Goal: Task Accomplishment & Management: Manage account settings

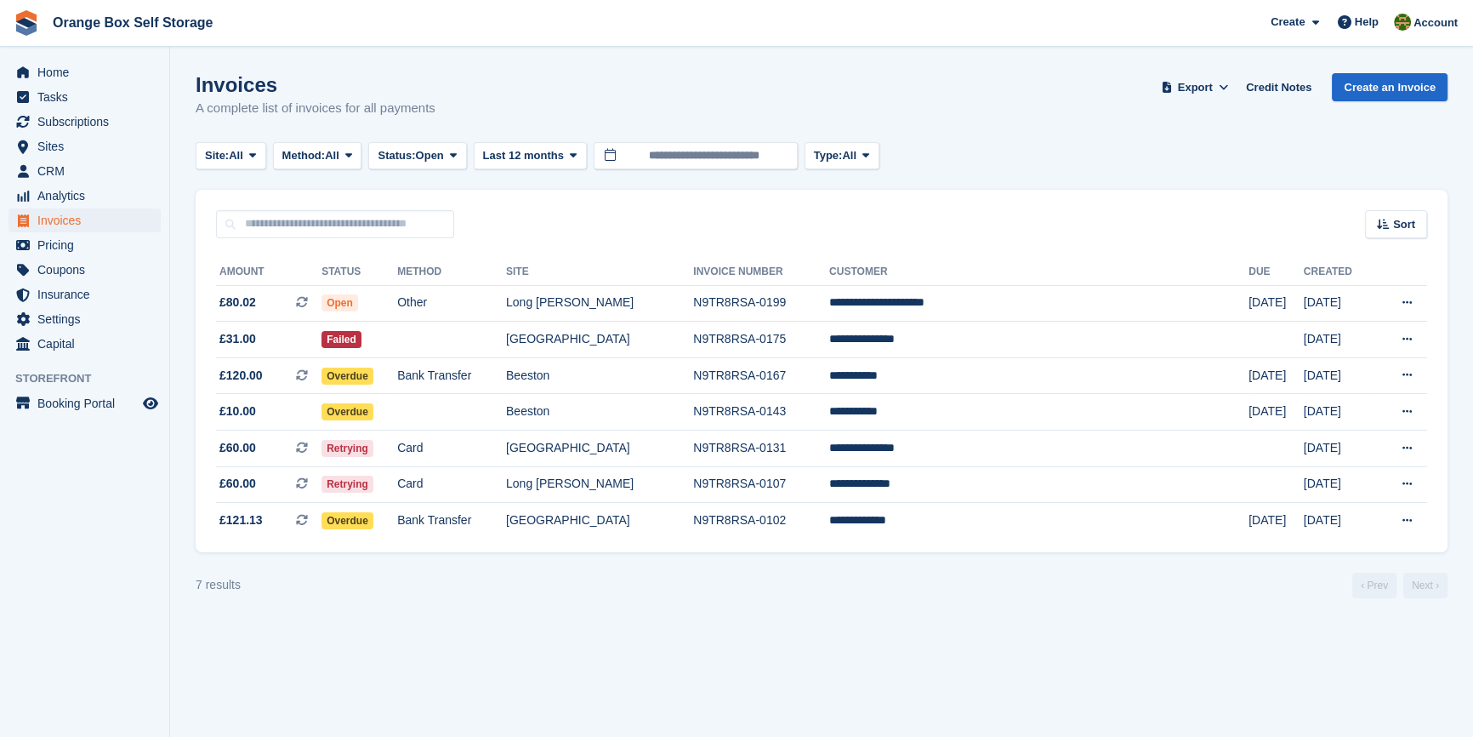
click at [652, 604] on section "Invoices A complete list of invoices for all payments Export Export Invoices Ex…" at bounding box center [821, 368] width 1303 height 737
click at [493, 298] on td "Other" at bounding box center [451, 303] width 109 height 37
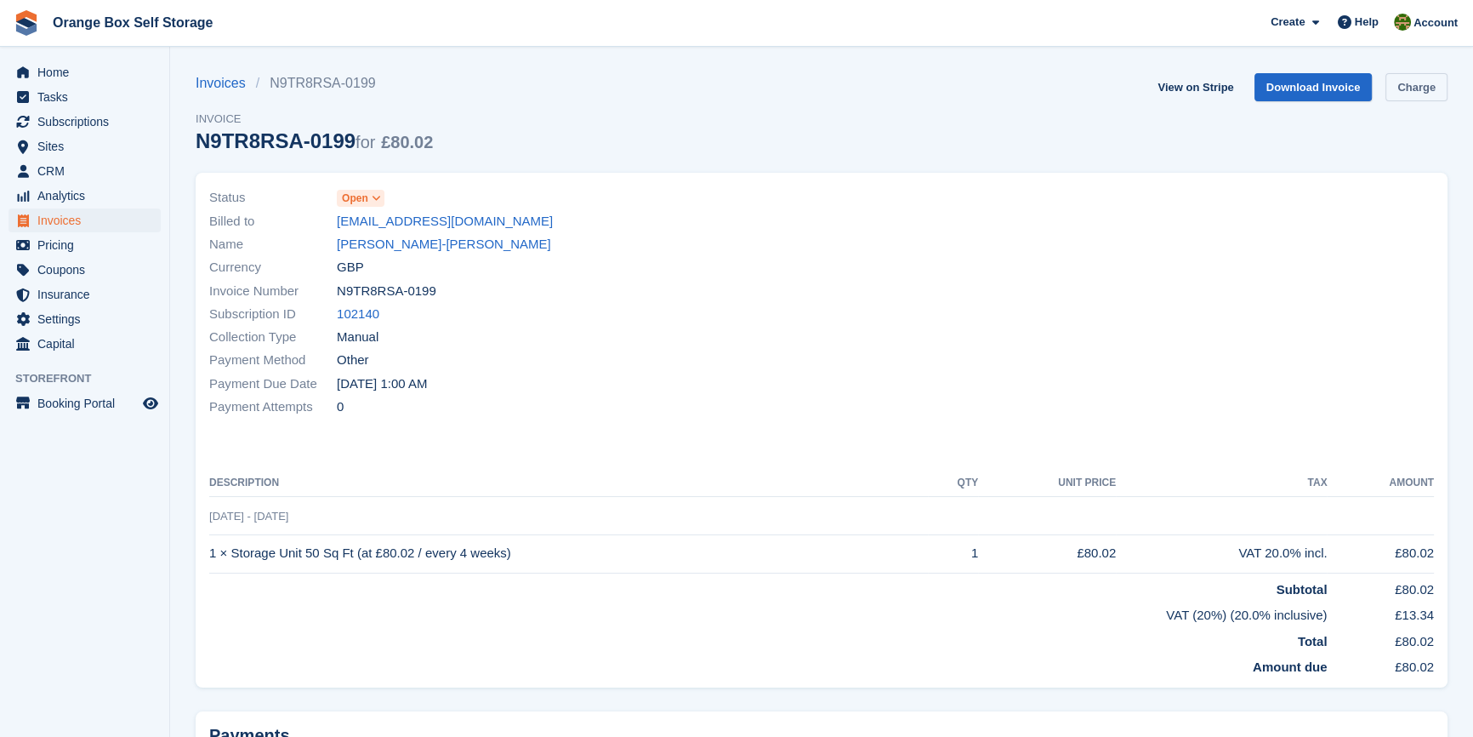
click at [1420, 94] on link "Charge" at bounding box center [1417, 87] width 62 height 28
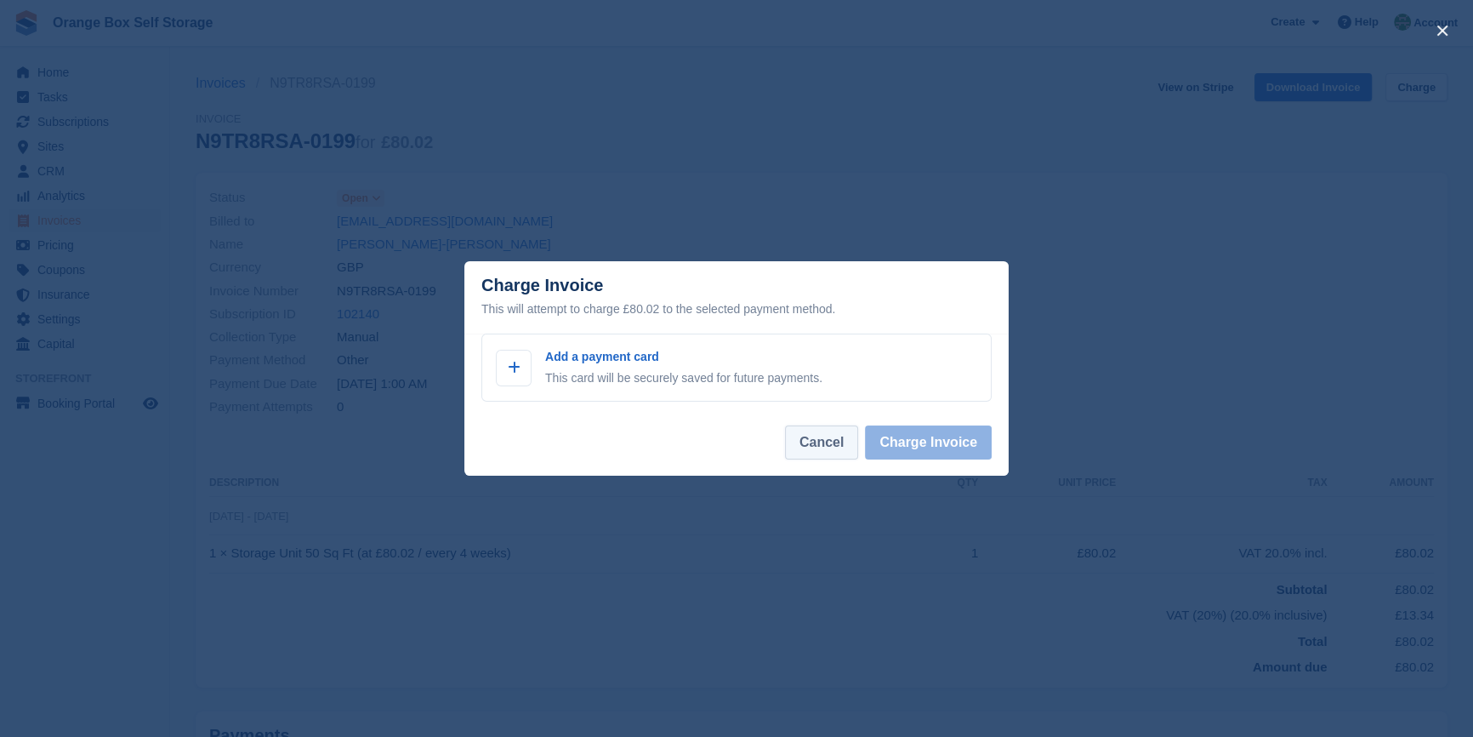
click at [821, 448] on button "Cancel" at bounding box center [821, 442] width 73 height 34
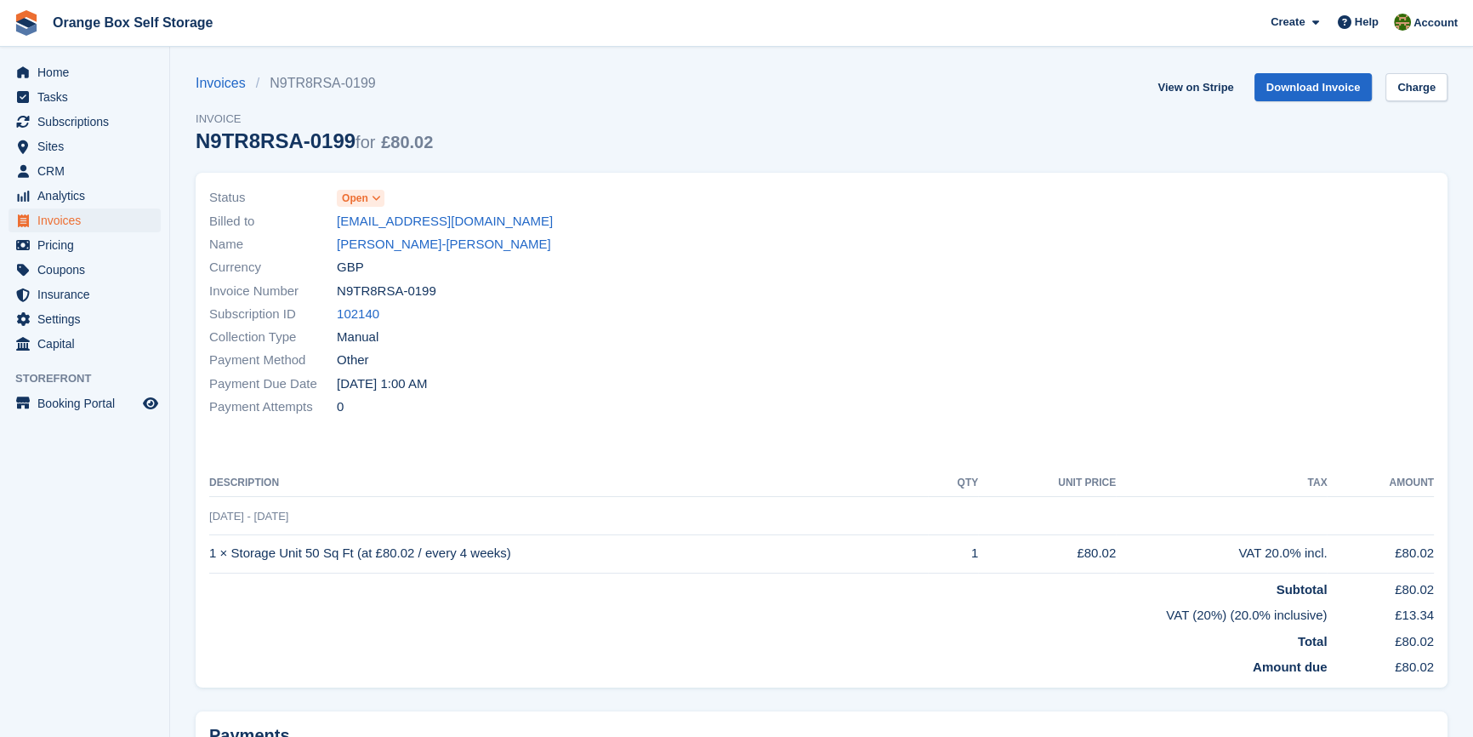
click at [578, 439] on div "Status Open Billed to nett_thompson@yahoo.com Name Annette Thompson-homer Curre…" at bounding box center [822, 430] width 1252 height 515
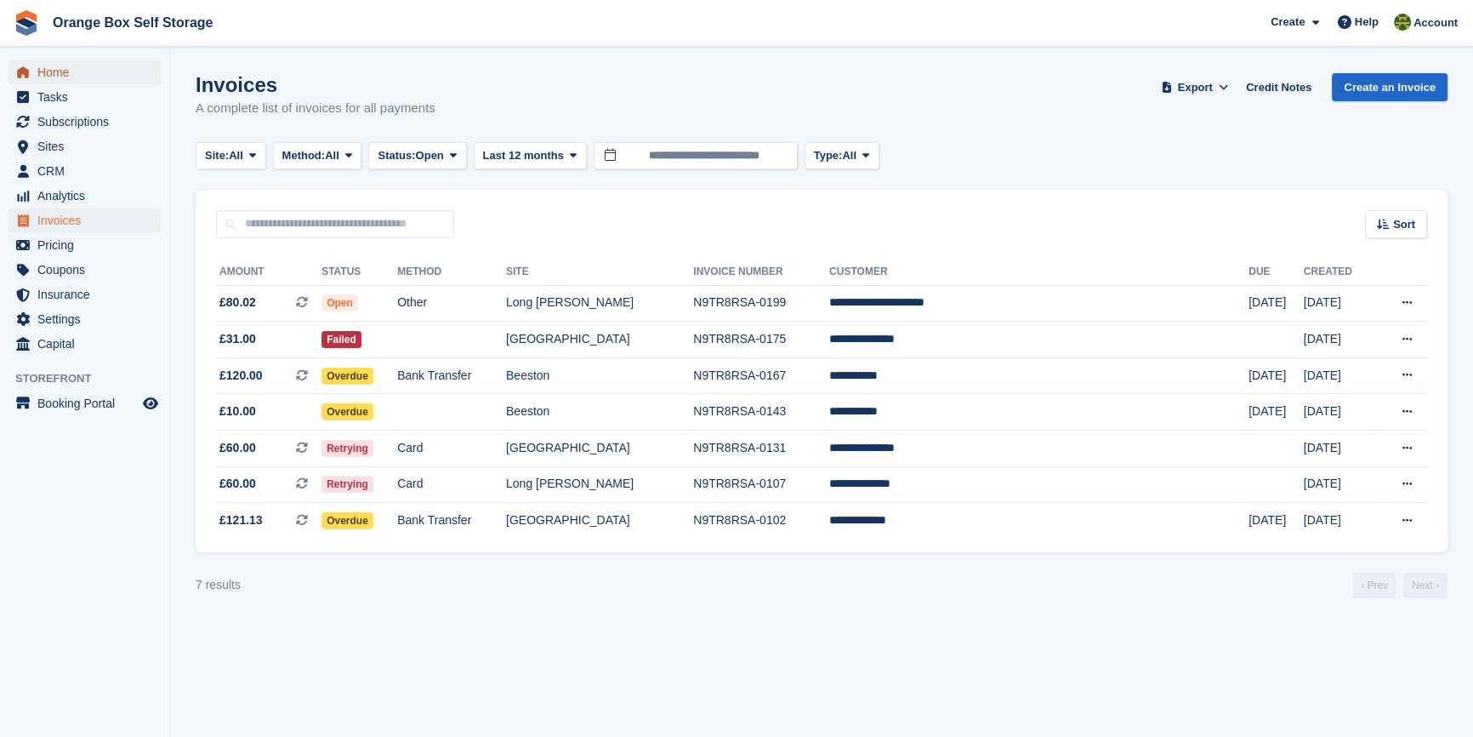
click at [85, 60] on span "Home" at bounding box center [88, 72] width 102 height 24
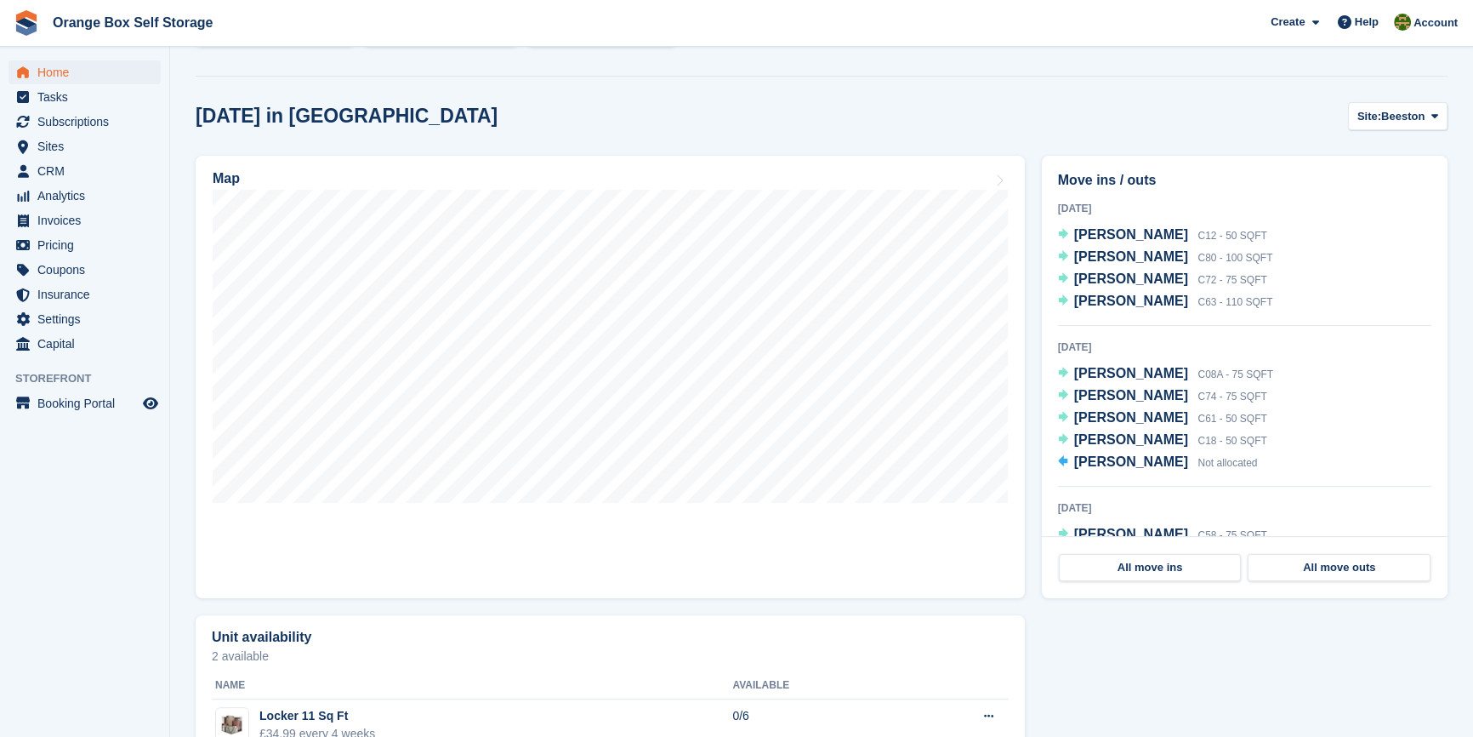
scroll to position [464, 0]
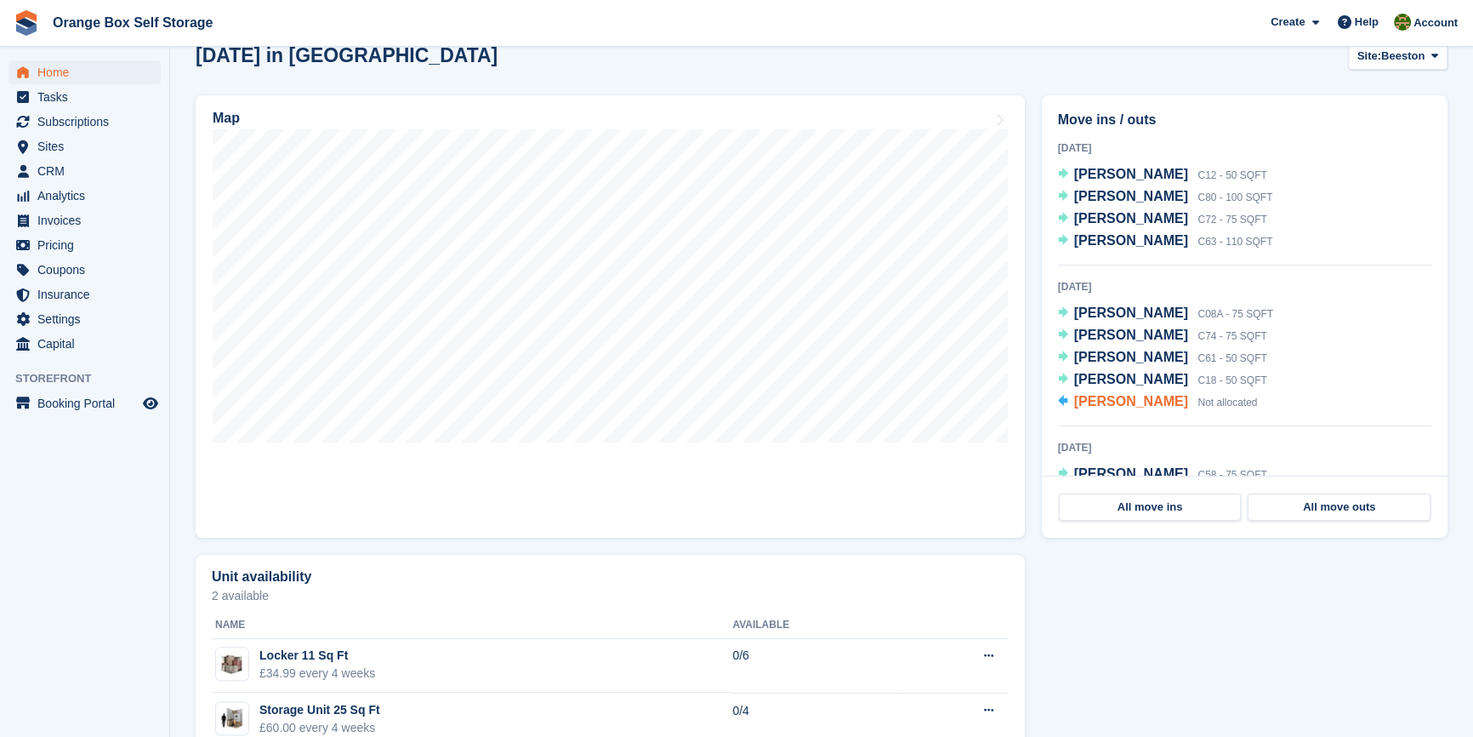
click at [1118, 404] on span "[PERSON_NAME]" at bounding box center [1131, 401] width 114 height 14
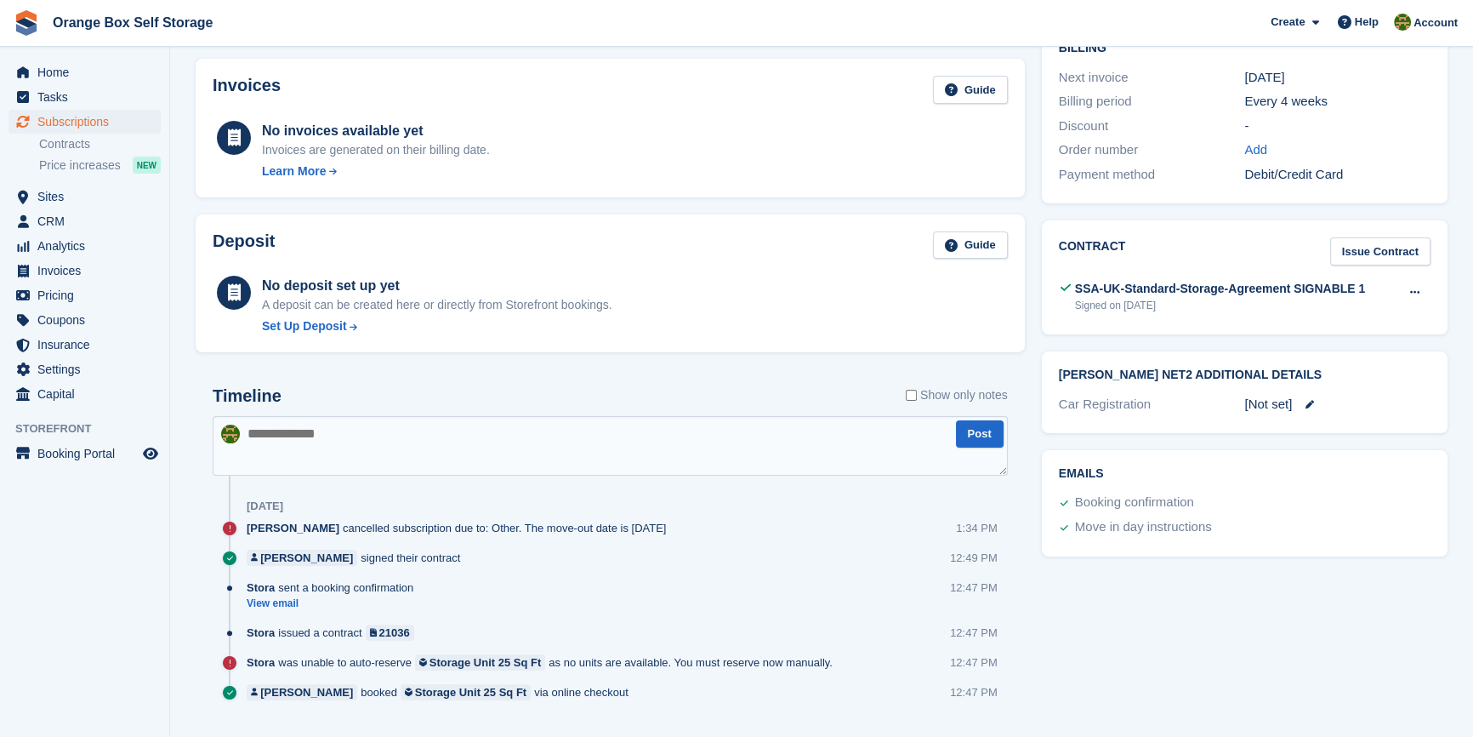
scroll to position [490, 0]
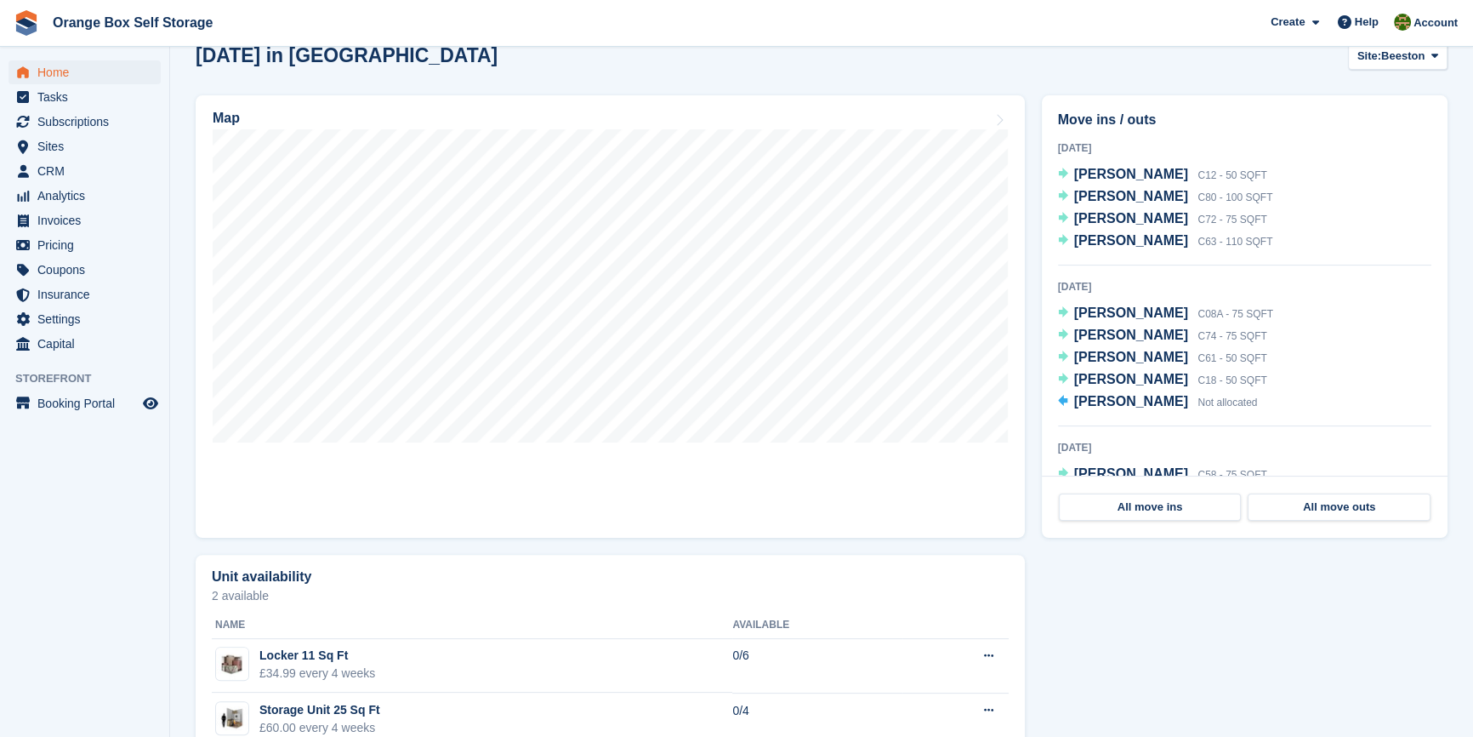
click at [95, 502] on aside "Home Tasks Subscriptions Subscriptions Subscriptions Contracts Price increases …" at bounding box center [84, 373] width 169 height 652
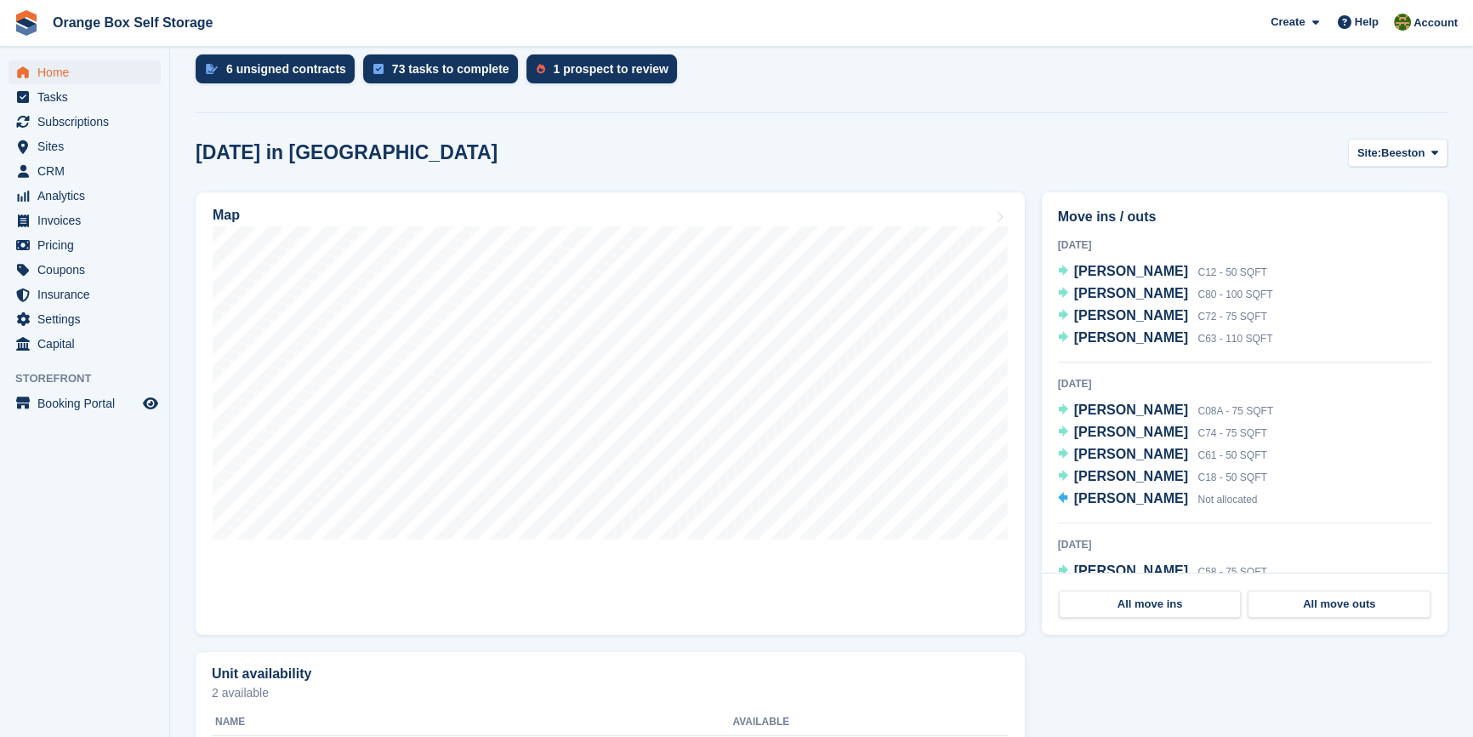
scroll to position [77, 0]
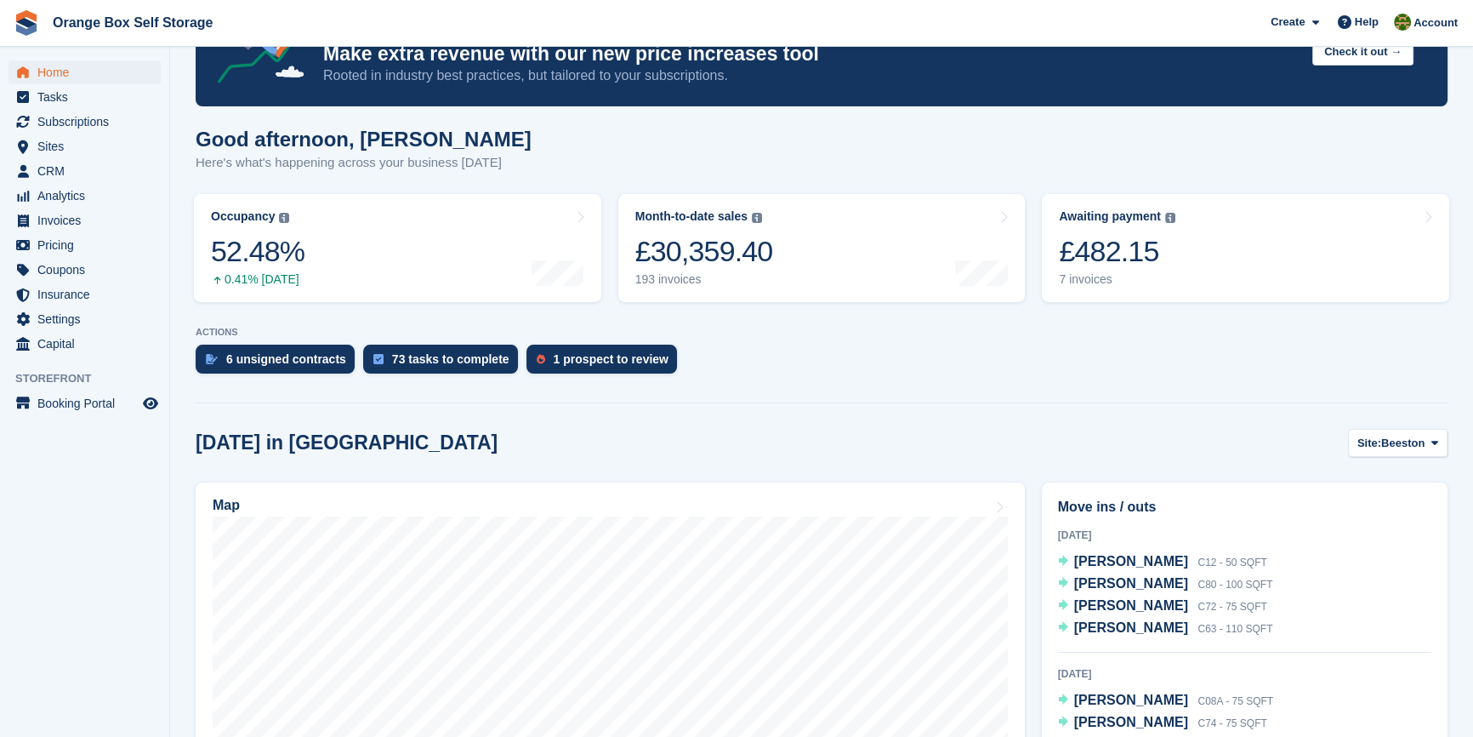
click at [71, 561] on aside "Home Tasks Subscriptions Subscriptions Subscriptions Contracts Price increases …" at bounding box center [84, 373] width 169 height 652
click at [55, 546] on aside "Home Tasks Subscriptions Subscriptions Subscriptions Contracts Price increases …" at bounding box center [84, 373] width 169 height 652
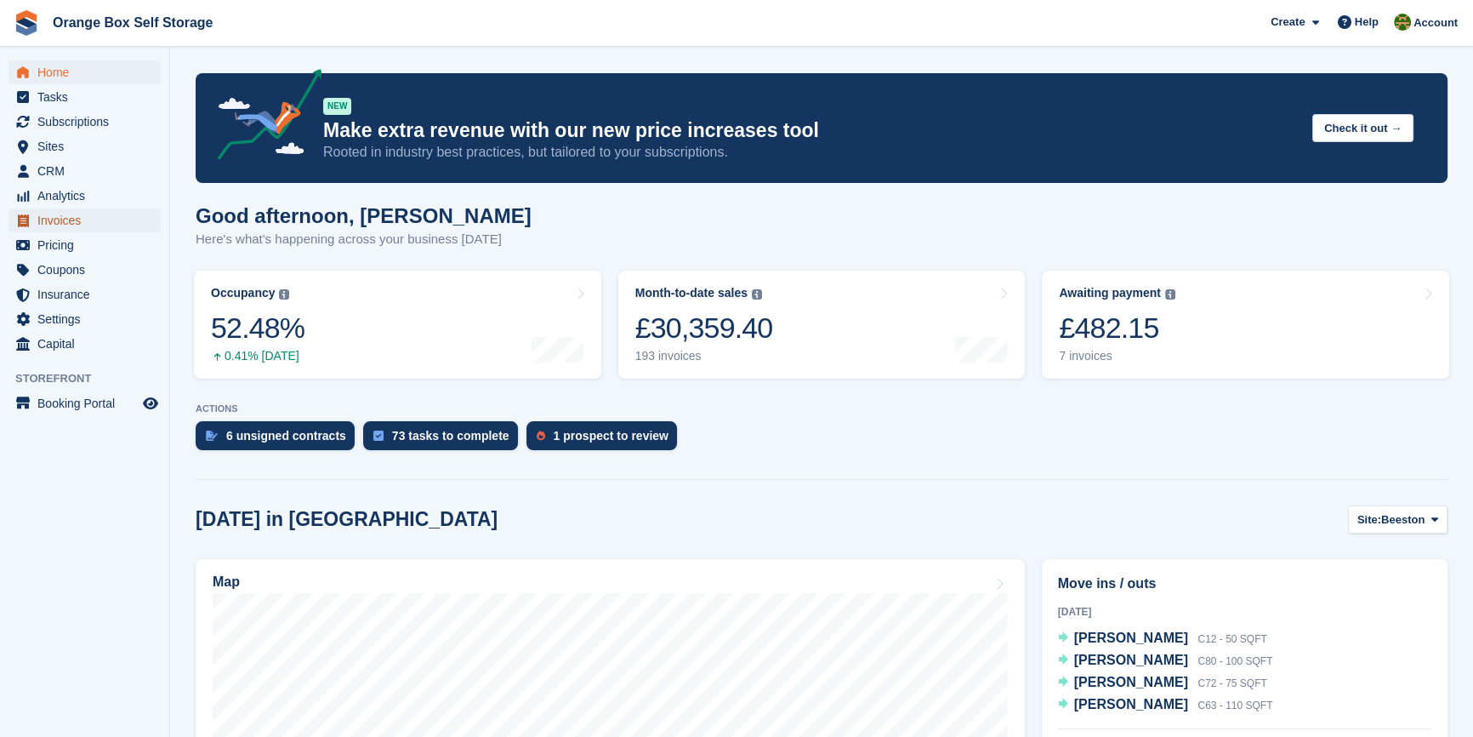
click at [77, 217] on span "Invoices" at bounding box center [88, 220] width 102 height 24
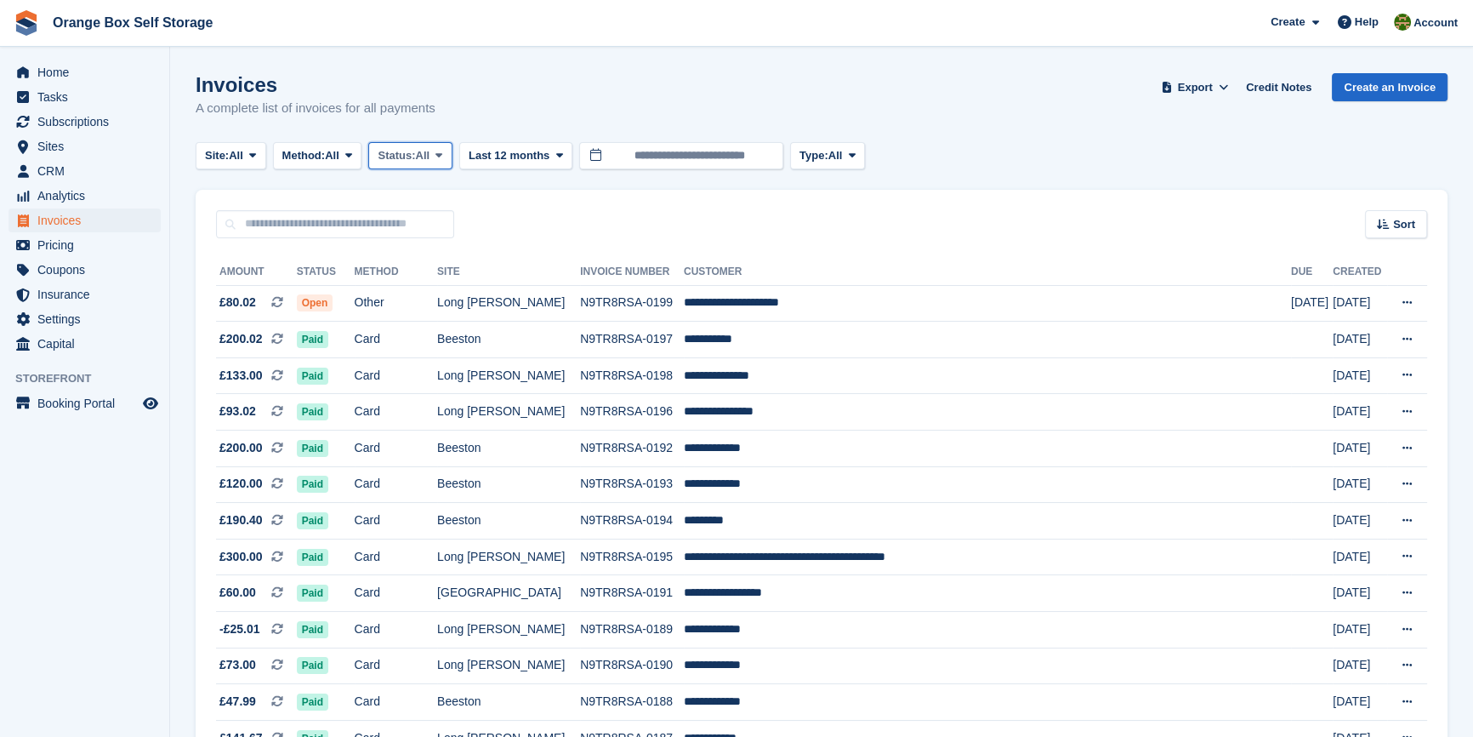
click at [413, 151] on span "Status:" at bounding box center [396, 155] width 37 height 17
click at [445, 285] on link "Open" at bounding box center [450, 287] width 148 height 31
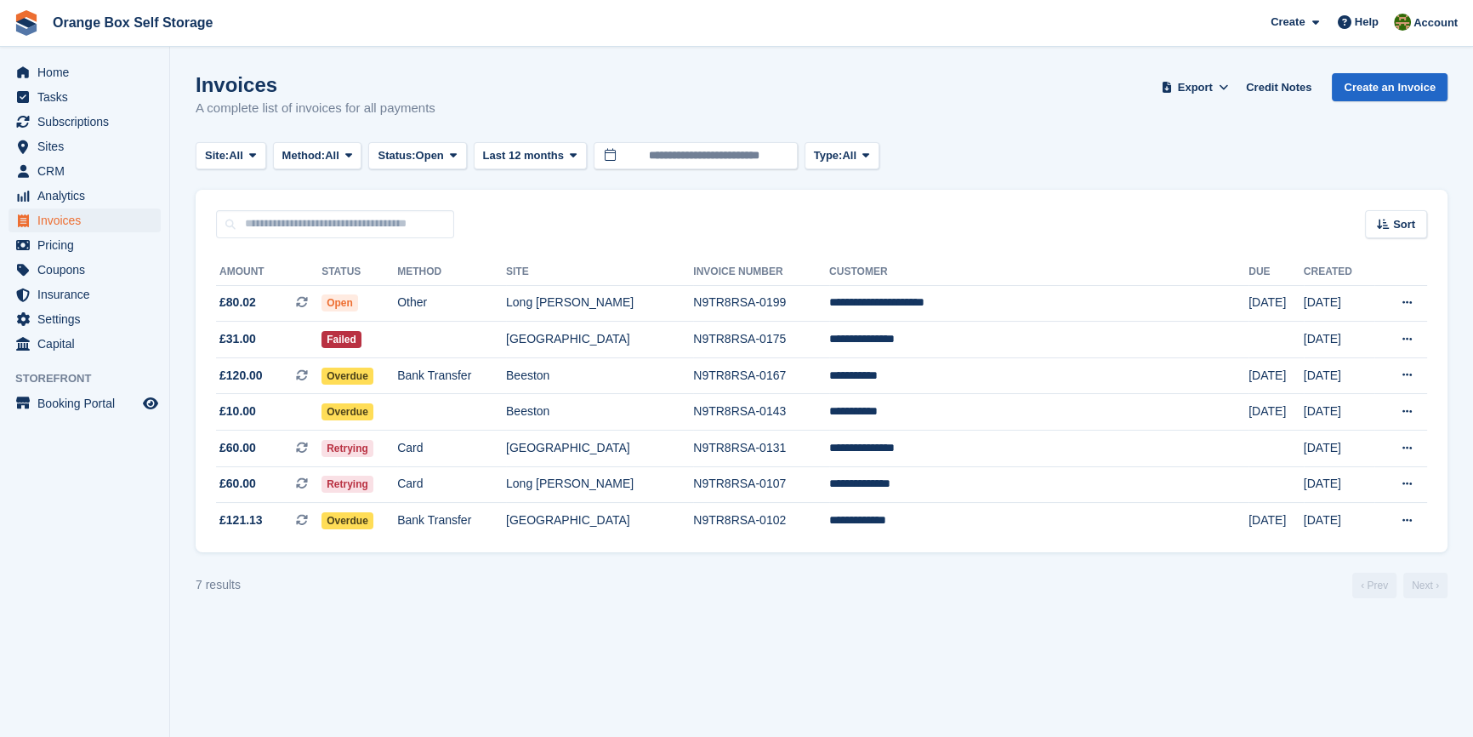
click at [37, 606] on aside "Home Tasks Subscriptions Subscriptions Subscriptions Contracts Price increases …" at bounding box center [84, 373] width 169 height 652
click at [661, 331] on td "[GEOGRAPHIC_DATA]" at bounding box center [599, 340] width 187 height 37
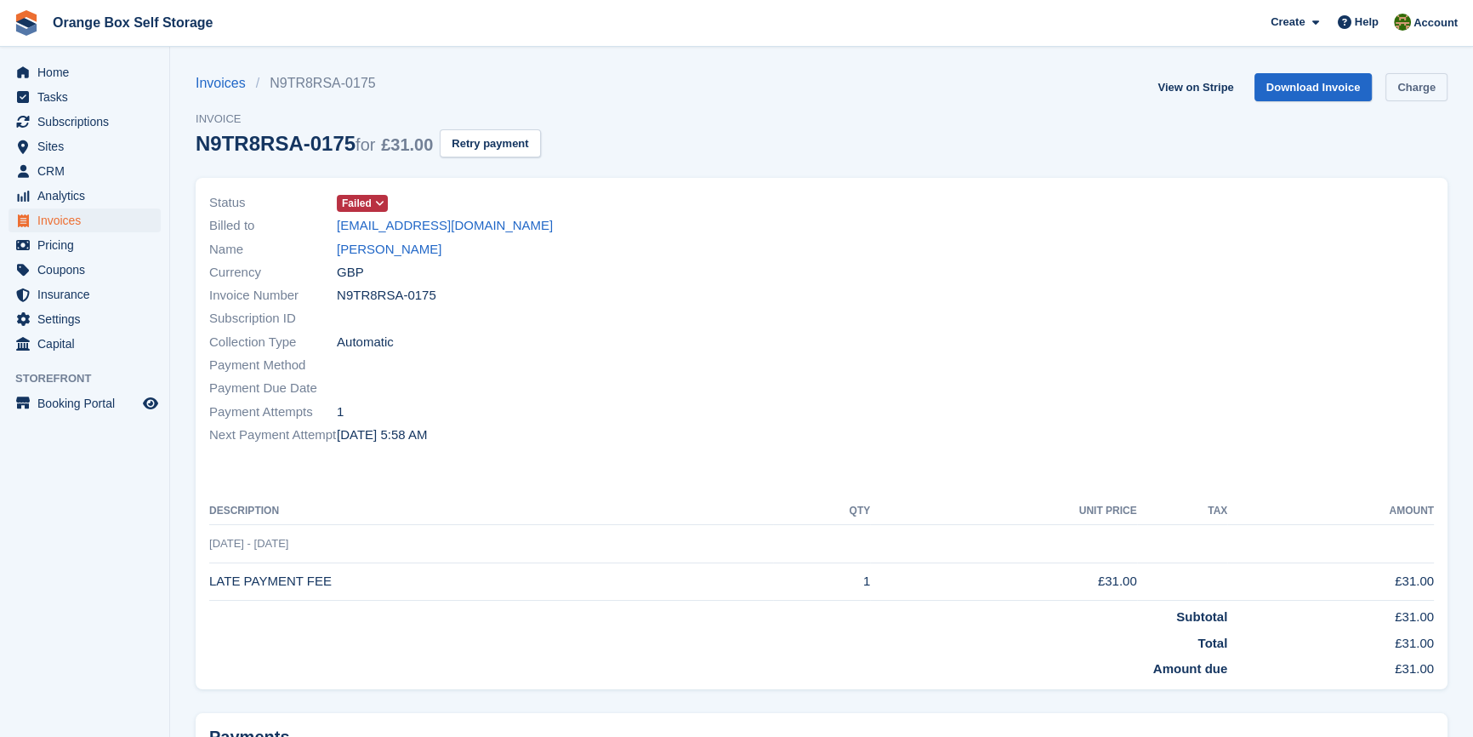
click at [1428, 94] on link "Charge" at bounding box center [1417, 87] width 62 height 28
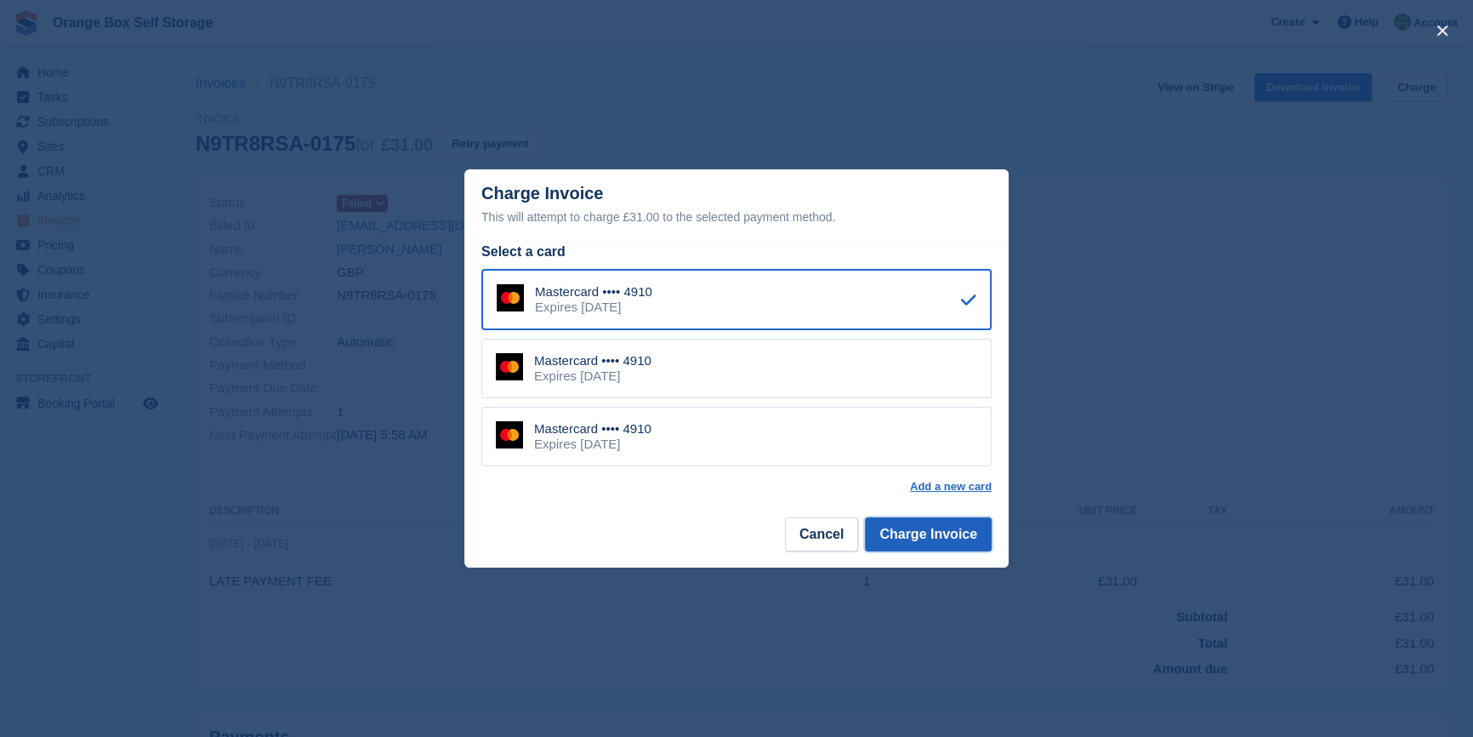
click at [953, 527] on button "Charge Invoice" at bounding box center [928, 534] width 127 height 34
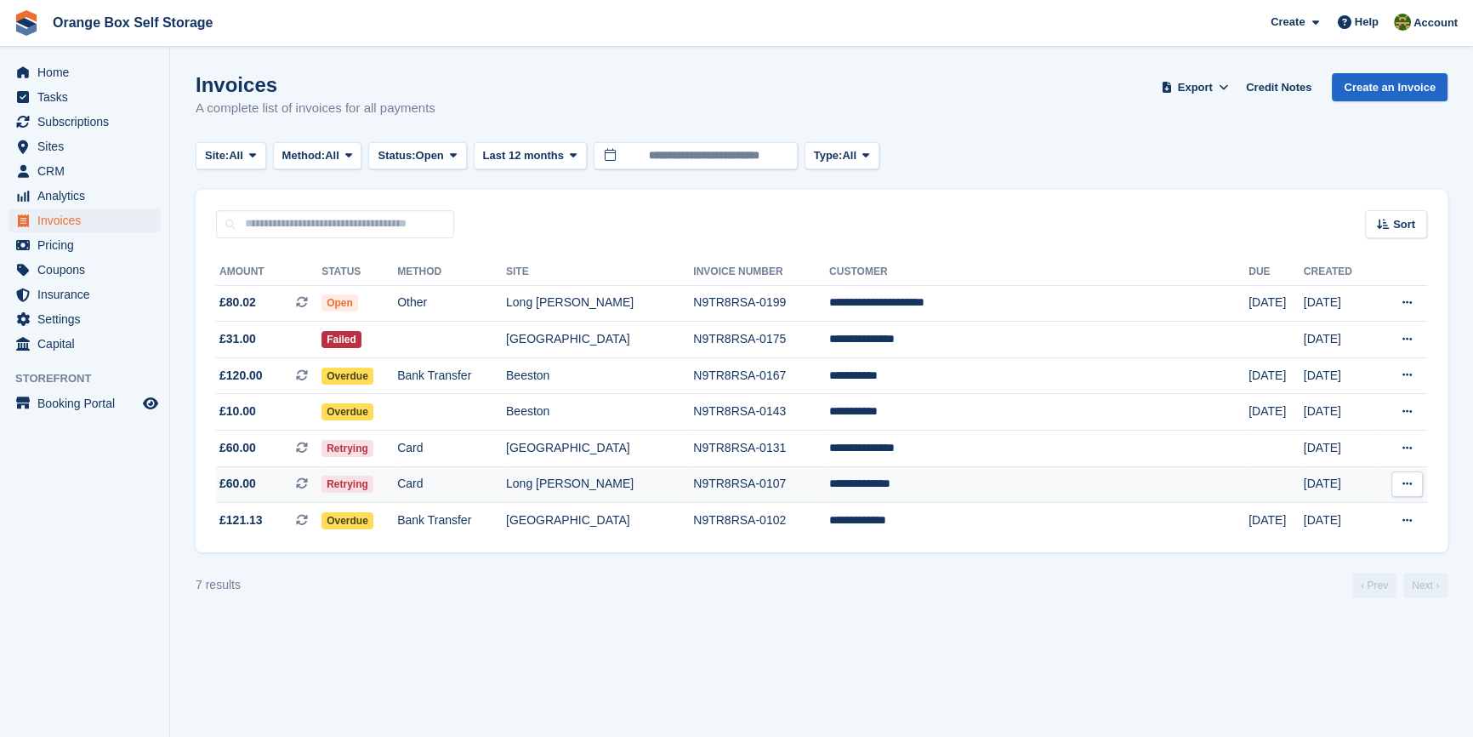
click at [506, 479] on td "Card" at bounding box center [451, 484] width 109 height 37
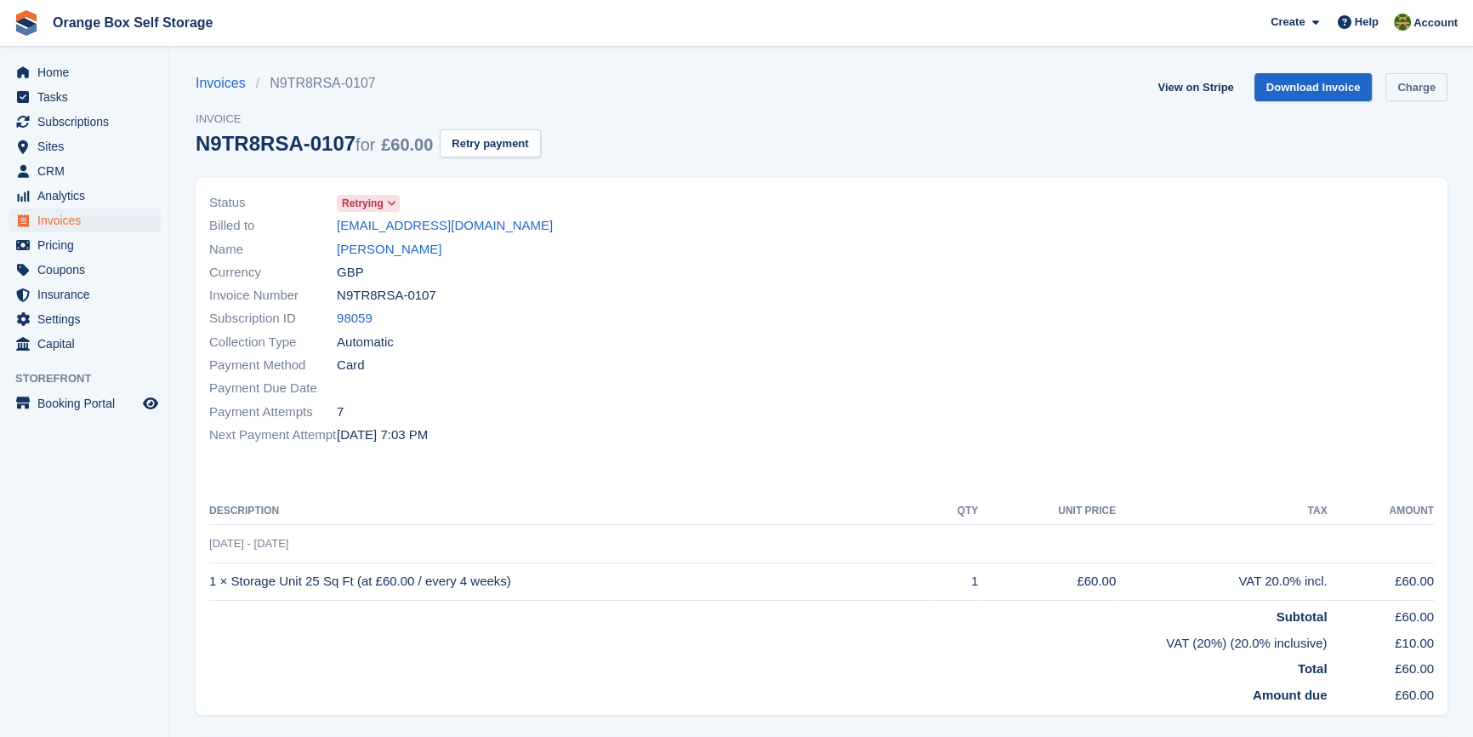
click at [1431, 100] on link "Charge" at bounding box center [1417, 87] width 62 height 28
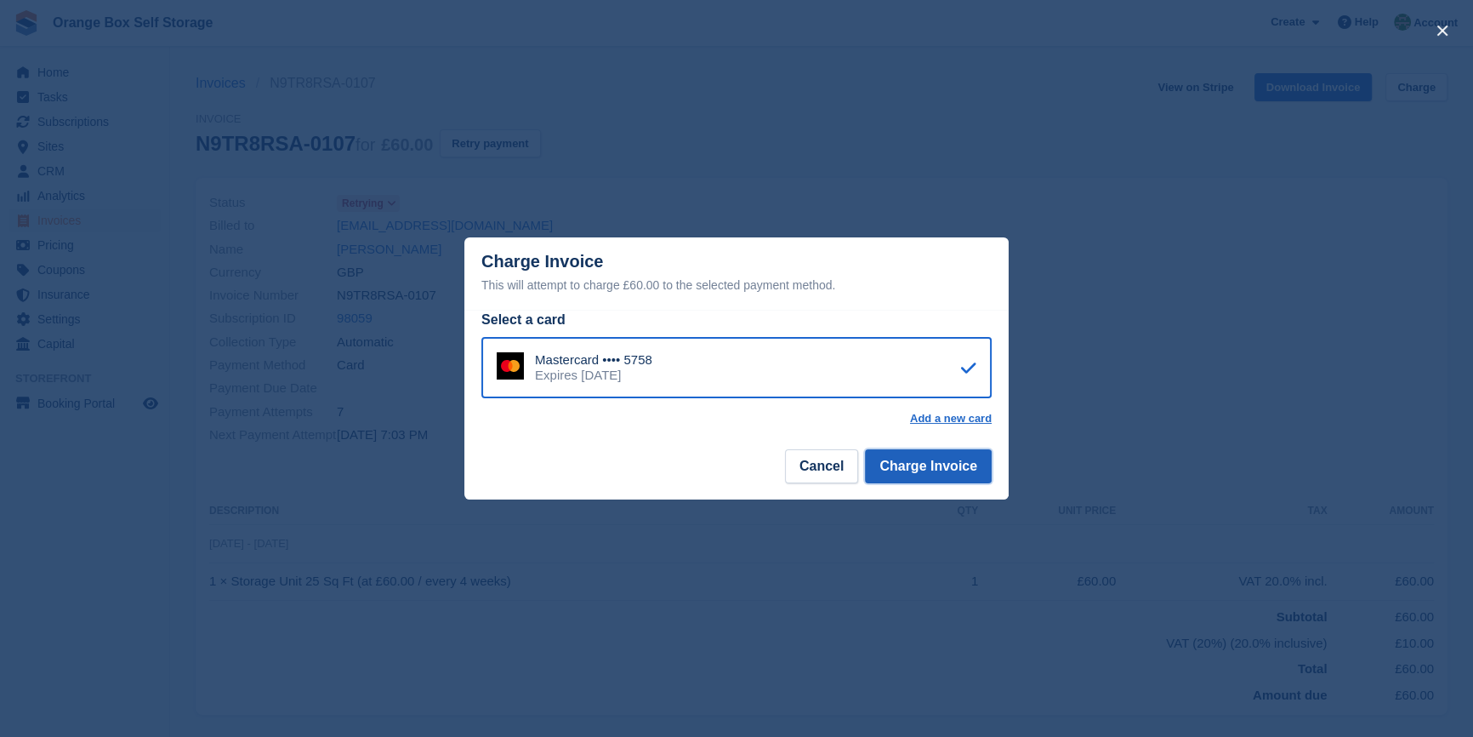
click at [954, 464] on button "Charge Invoice" at bounding box center [928, 466] width 127 height 34
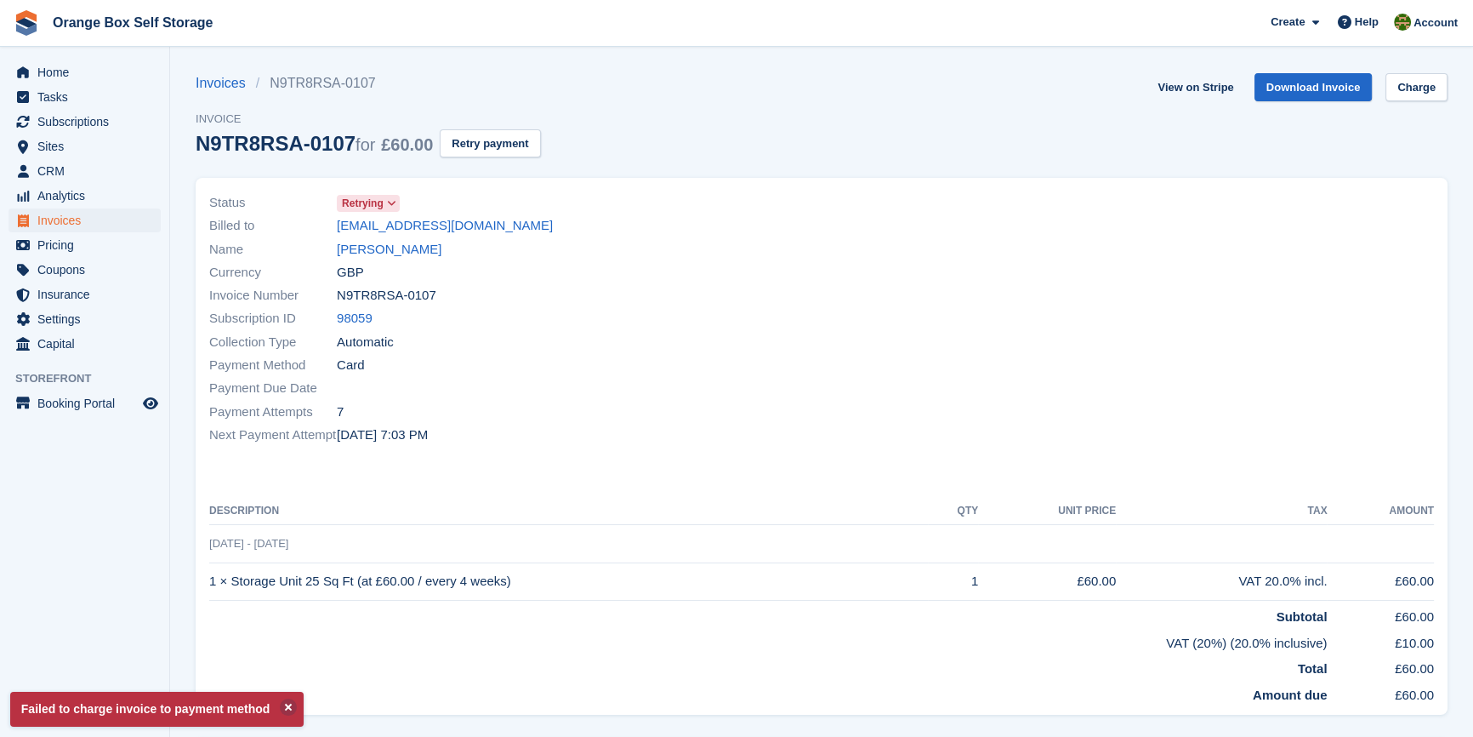
click at [848, 395] on div at bounding box center [1133, 319] width 623 height 276
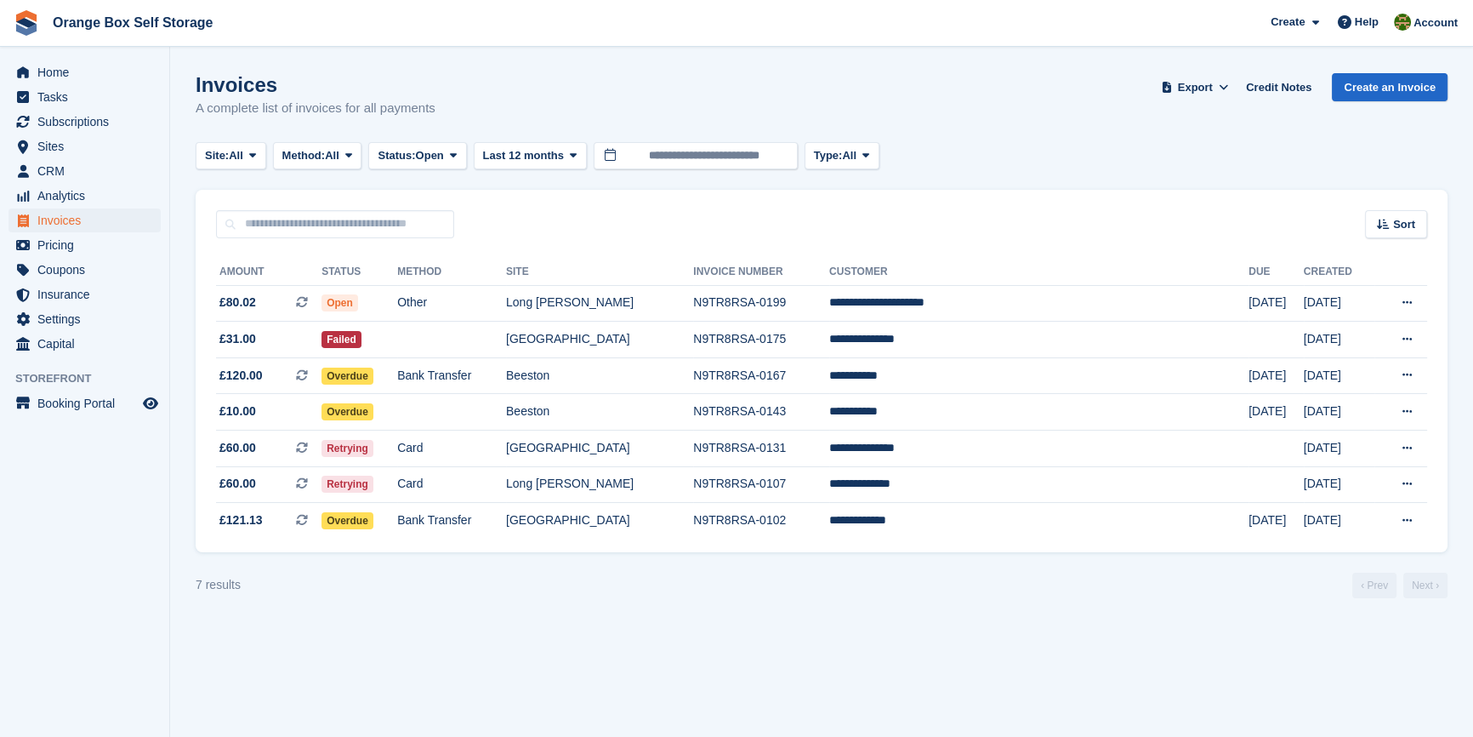
click at [596, 563] on turbo-frame "Invoices A complete list of invoices for all payments Export Export Invoices Ex…" at bounding box center [822, 335] width 1252 height 525
click at [506, 311] on td "Other" at bounding box center [451, 303] width 109 height 37
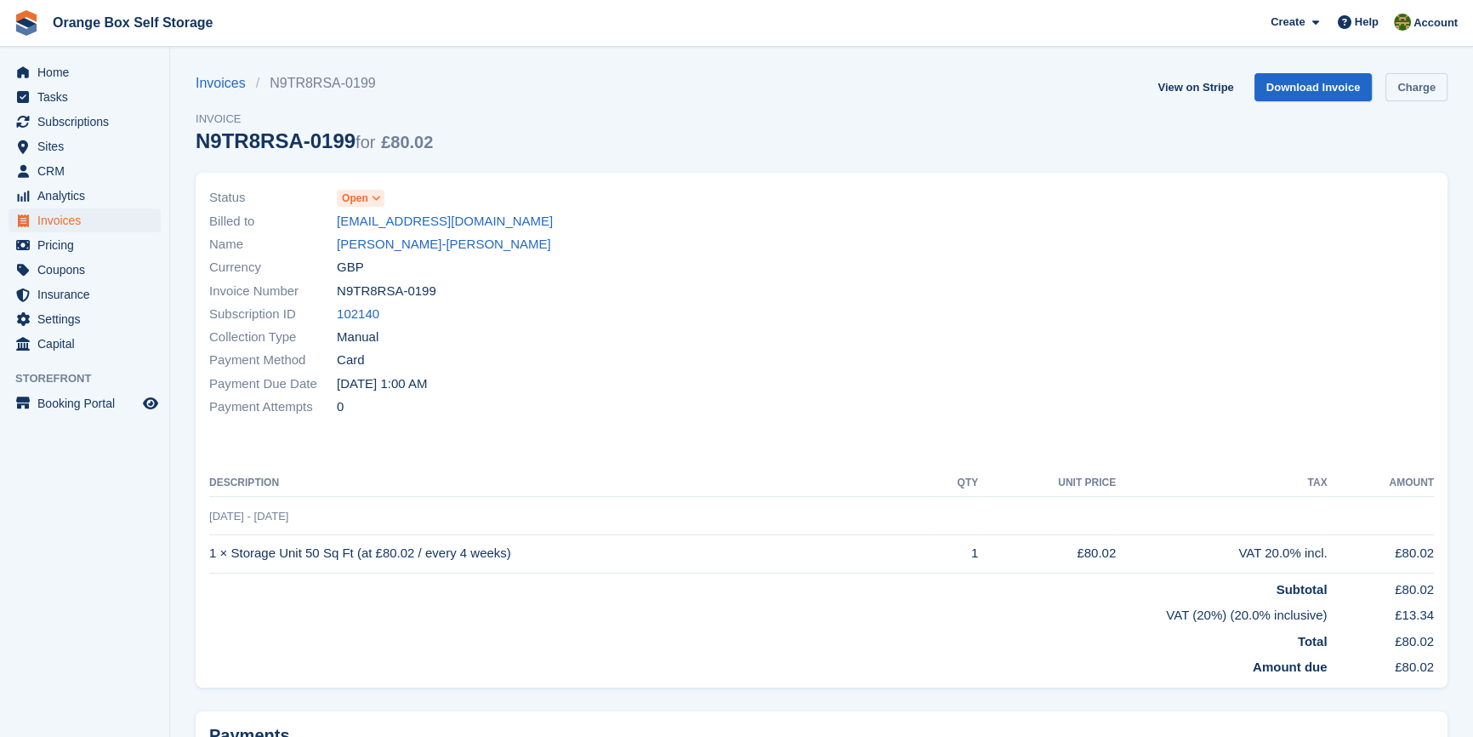
click at [1404, 89] on link "Charge" at bounding box center [1417, 87] width 62 height 28
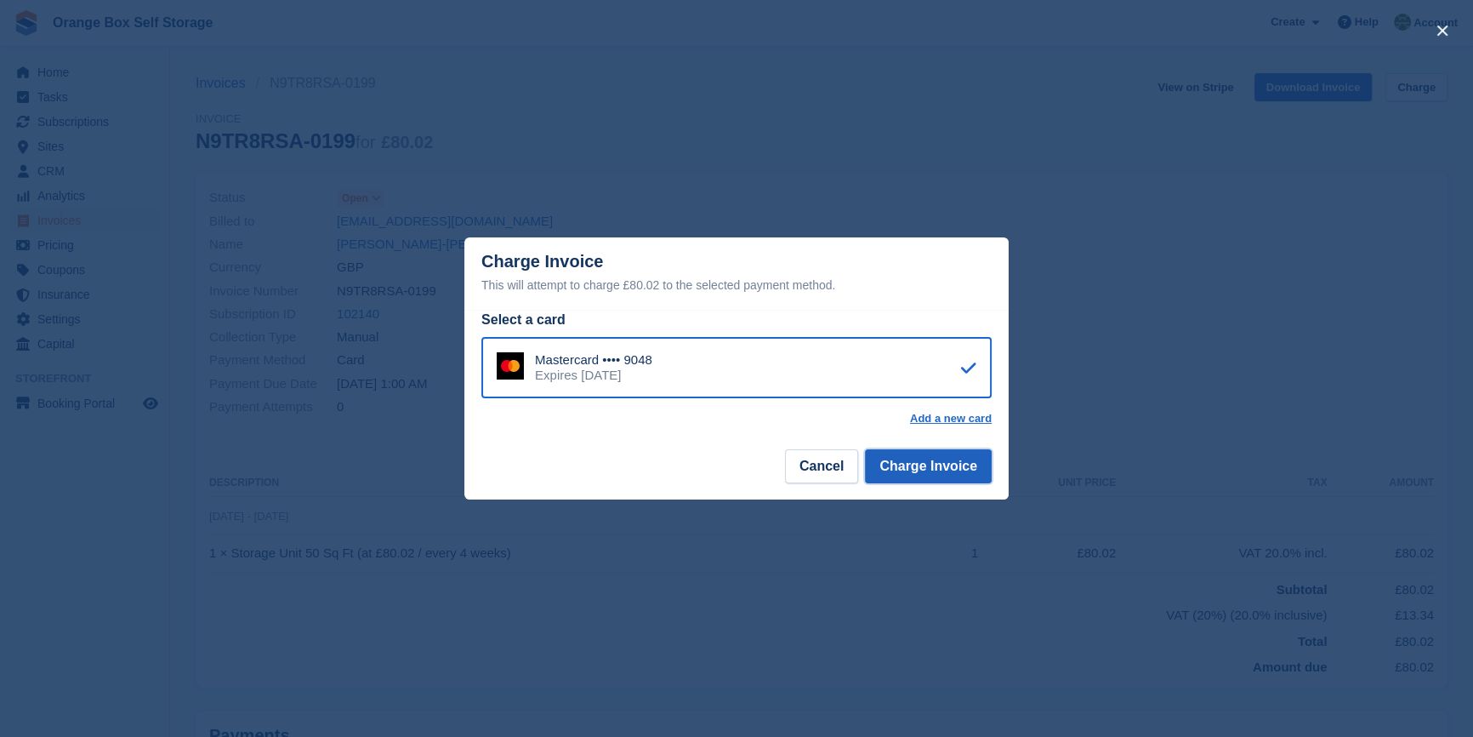
click at [964, 483] on button "Charge Invoice" at bounding box center [928, 466] width 127 height 34
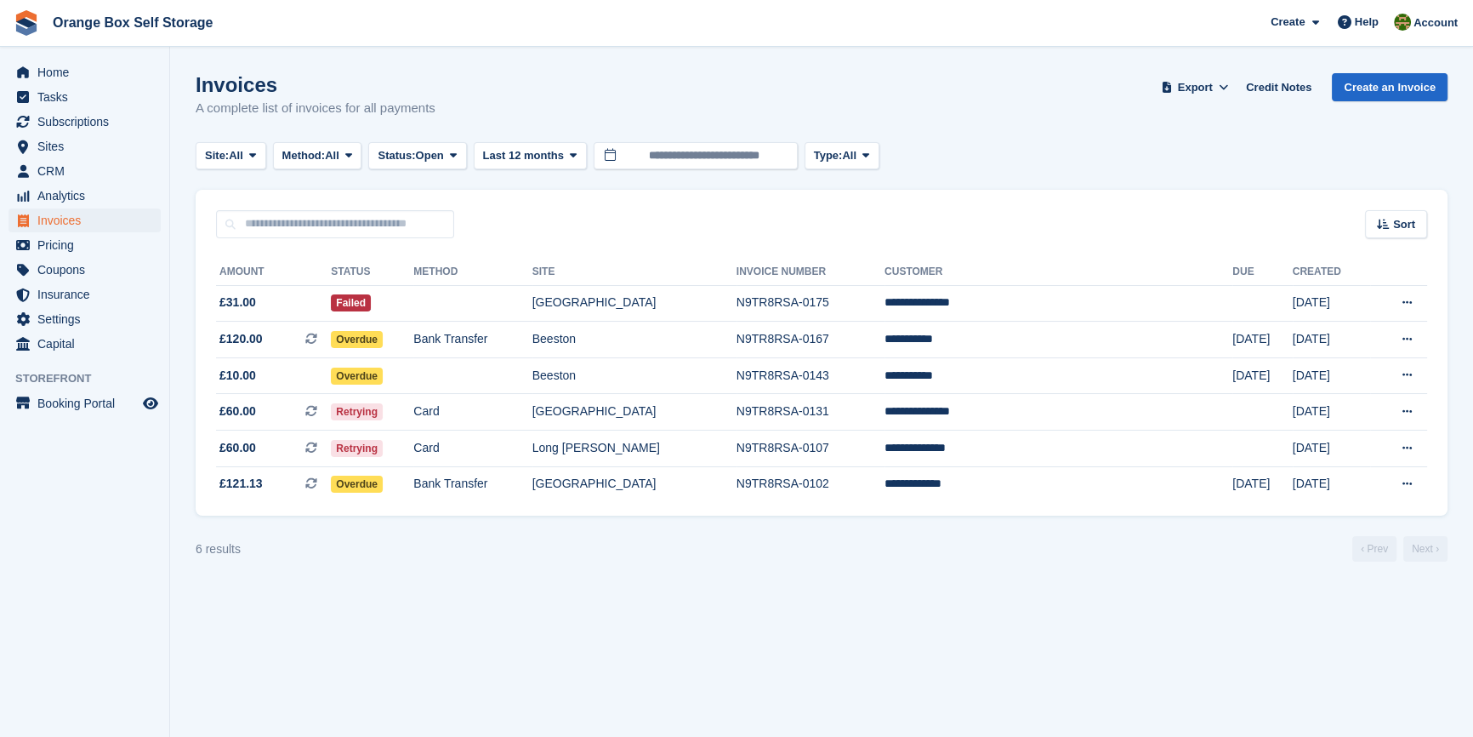
click at [740, 729] on section "Invoices A complete list of invoices for all payments Export Export Invoices Ex…" at bounding box center [821, 368] width 1303 height 737
click at [1398, 486] on button at bounding box center [1406, 484] width 31 height 26
click at [858, 622] on section "Invoices A complete list of invoices for all payments Export Export Invoices Ex…" at bounding box center [821, 368] width 1303 height 737
click at [317, 489] on icon at bounding box center [311, 483] width 12 height 12
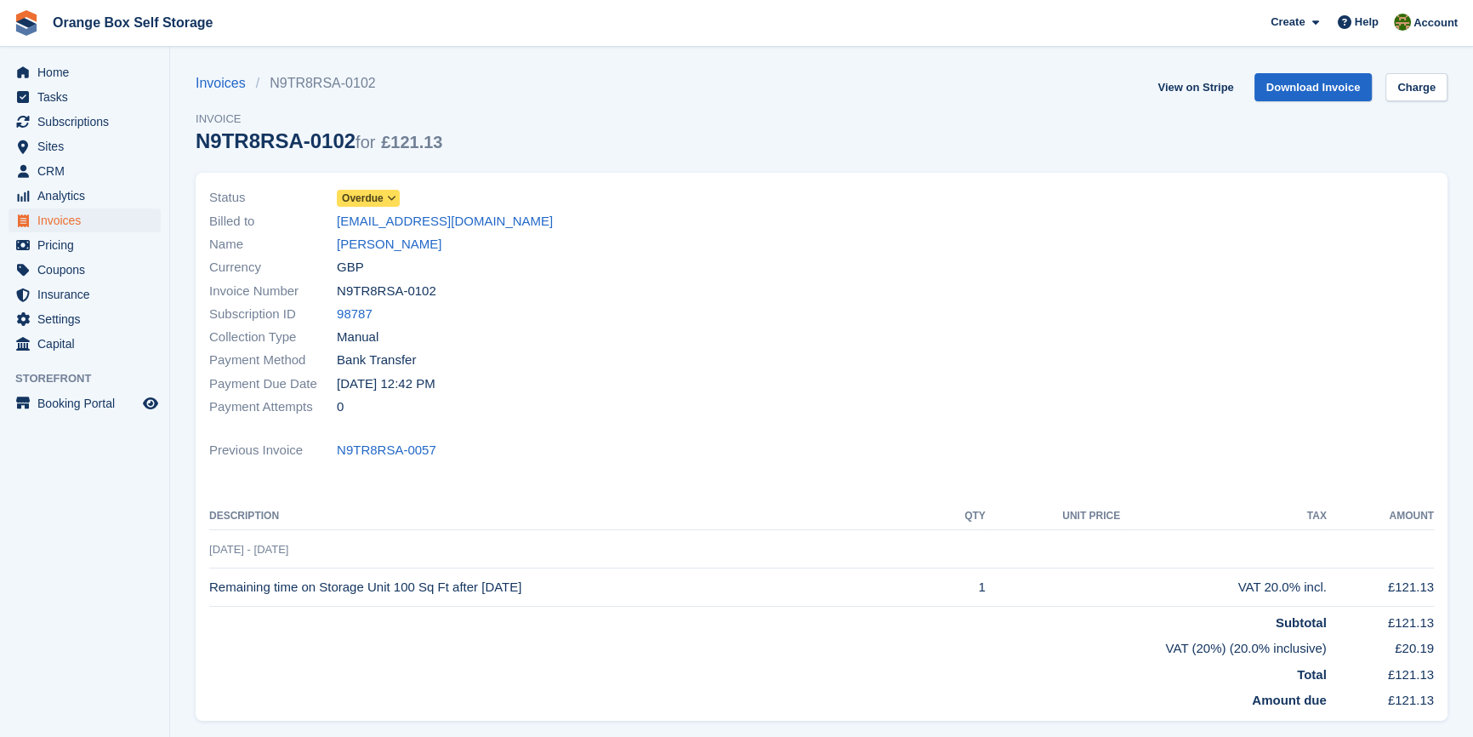
click at [686, 400] on div "Payment Attempts 0" at bounding box center [510, 407] width 602 height 23
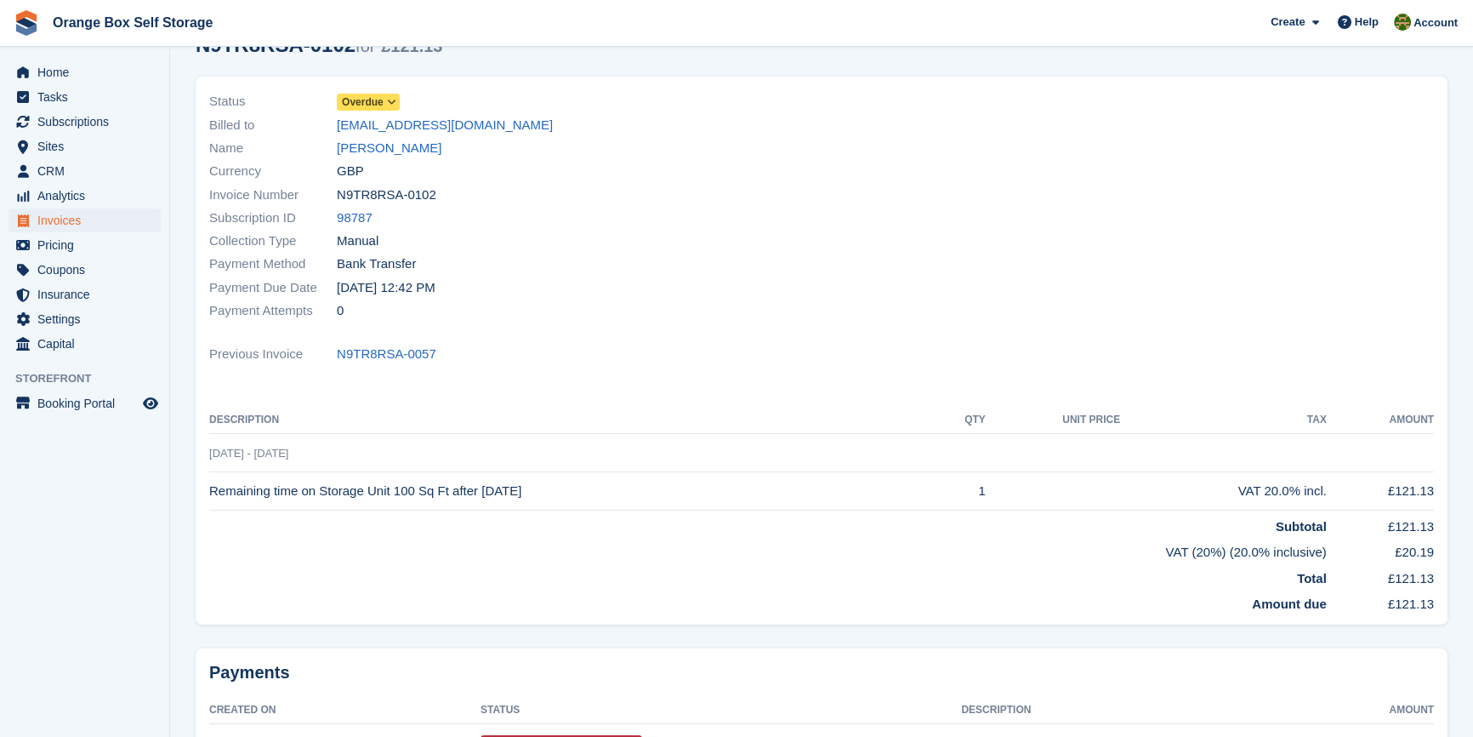
scroll to position [220, 0]
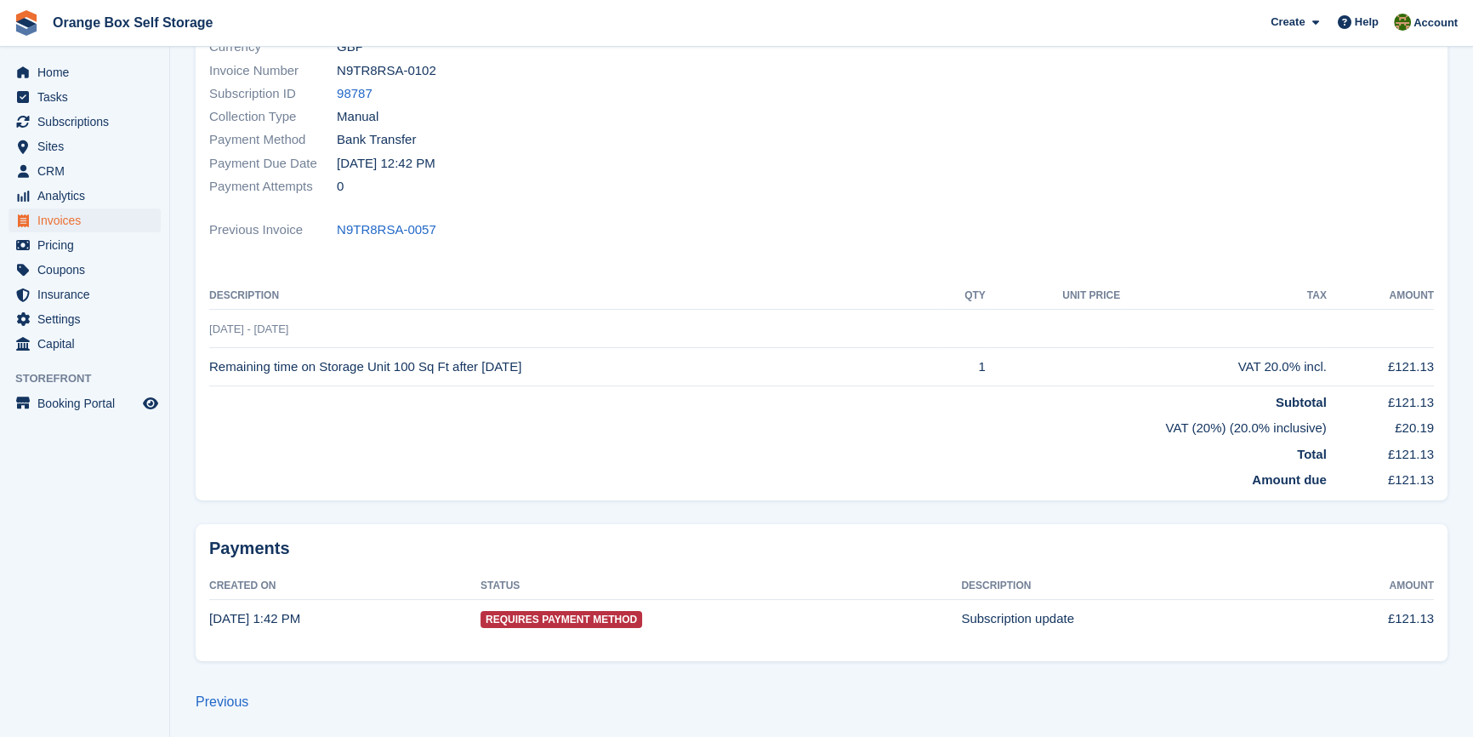
click at [219, 689] on section "Invoices N9TR8RSA-0102 Invoice N9TR8RSA-0102 for £121.13 View on Stripe Downloa…" at bounding box center [821, 259] width 1303 height 958
click at [227, 703] on link "Previous" at bounding box center [222, 701] width 53 height 14
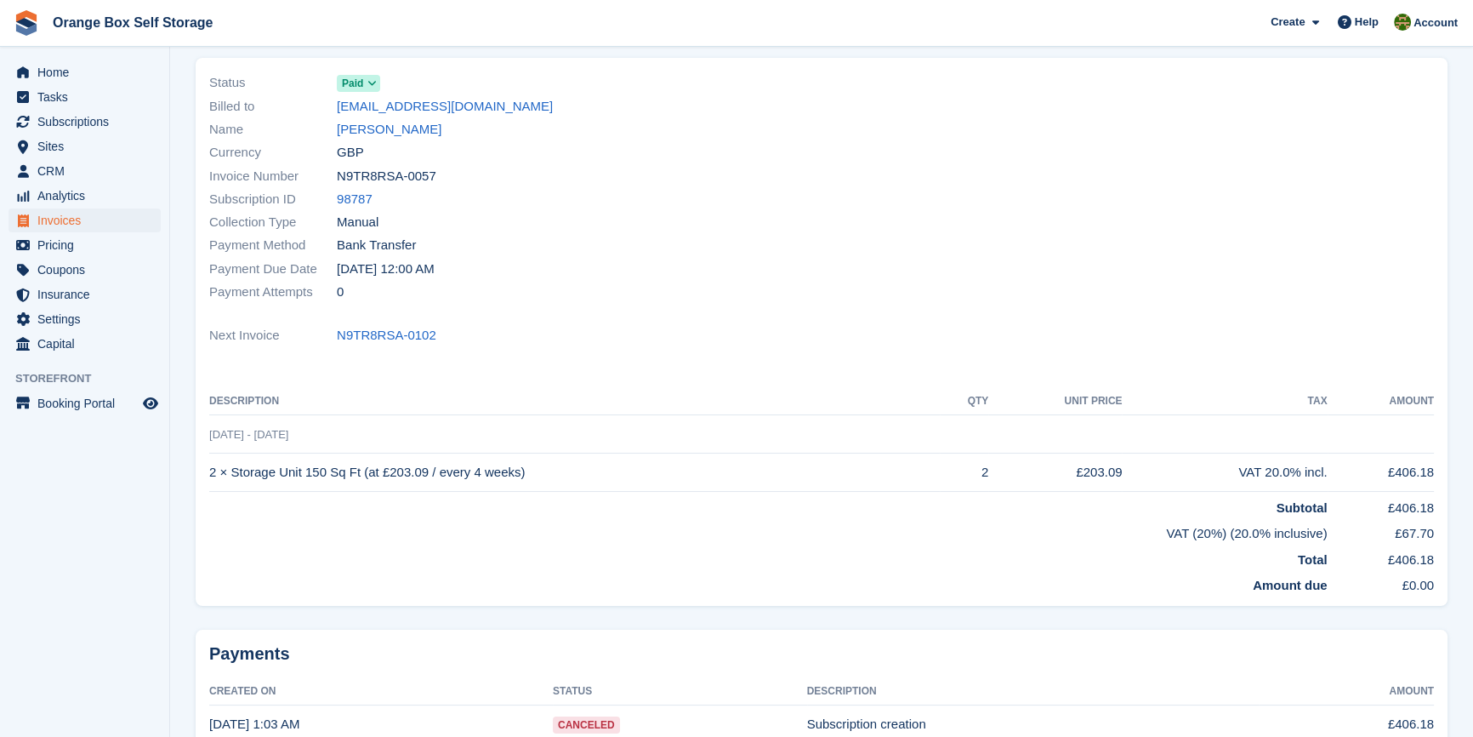
scroll to position [220, 0]
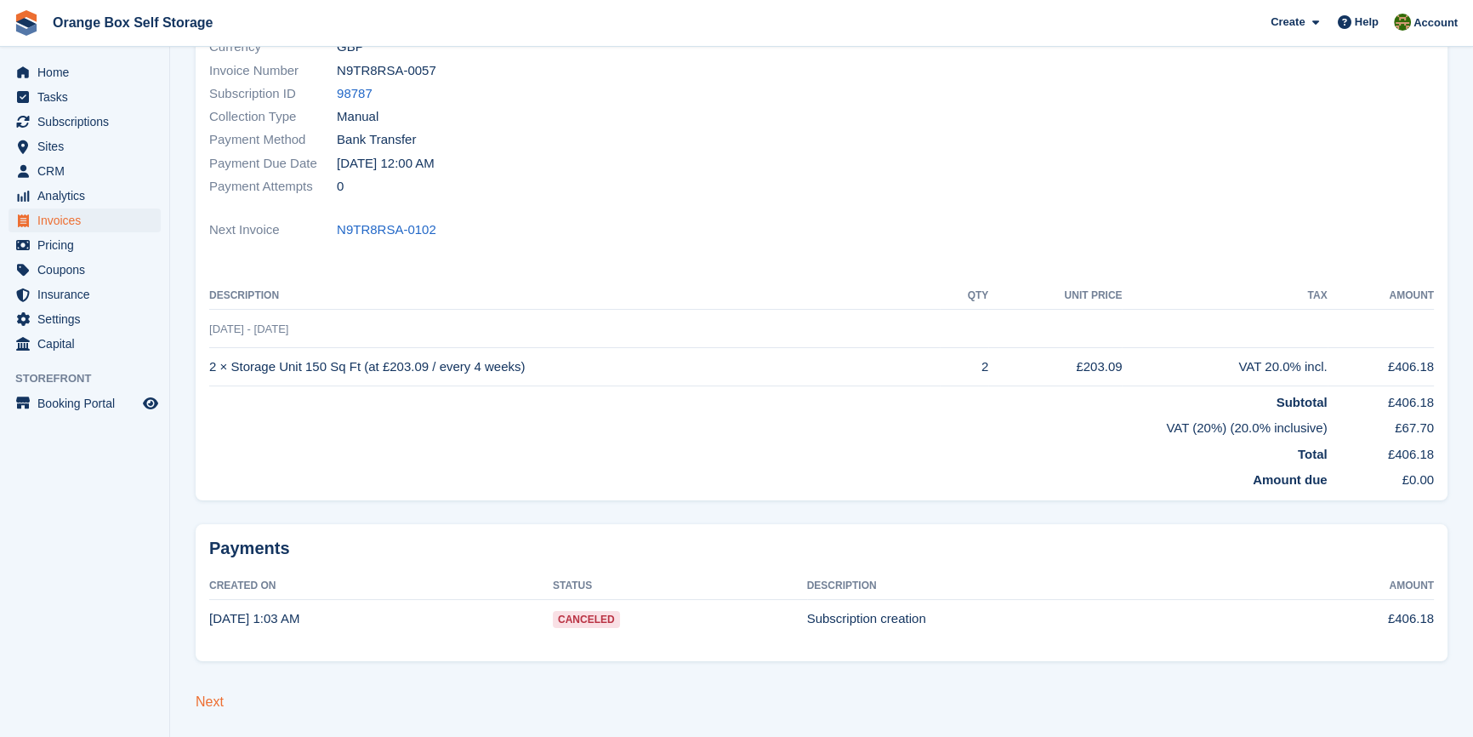
click at [207, 697] on link "Next" at bounding box center [210, 701] width 28 height 14
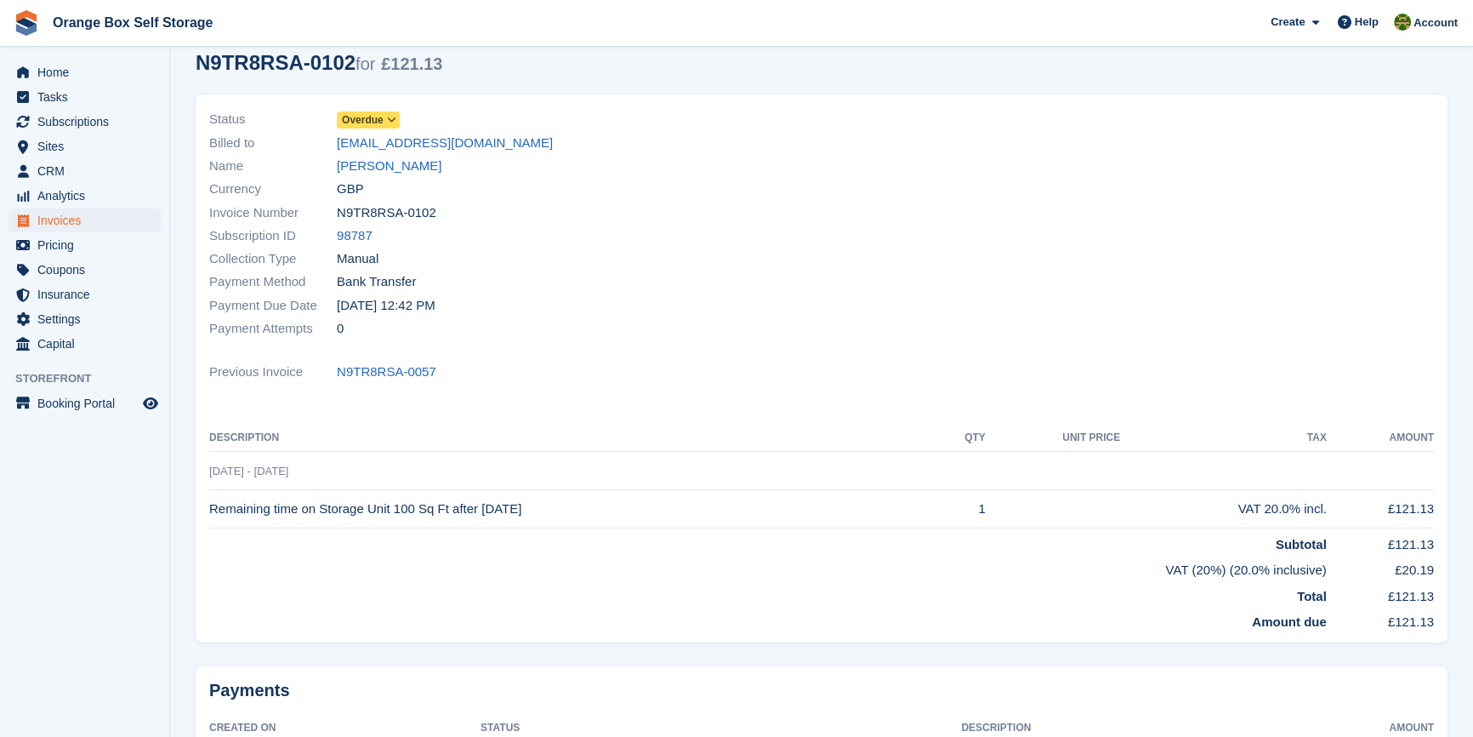
scroll to position [220, 0]
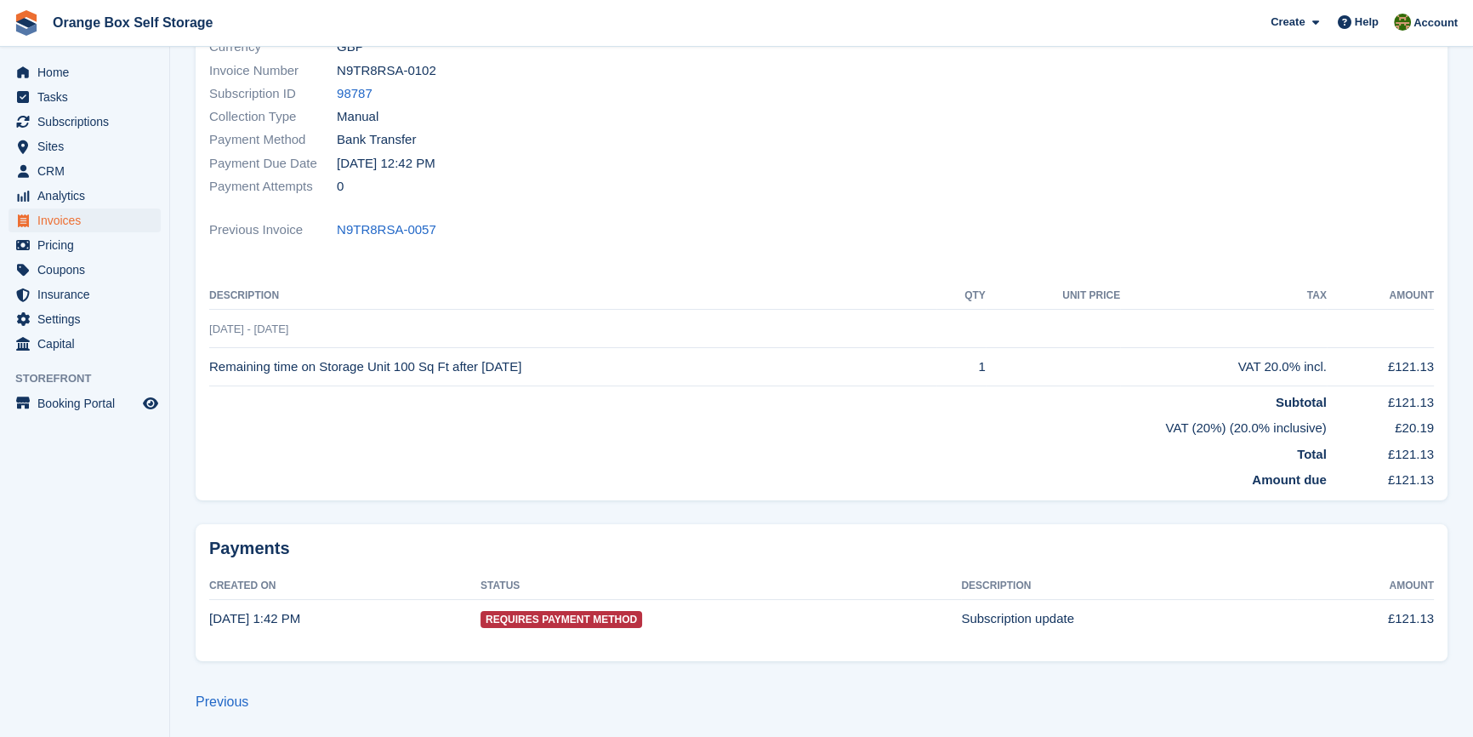
click at [620, 595] on th "Status" at bounding box center [721, 585] width 481 height 27
